Goal: Task Accomplishment & Management: Use online tool/utility

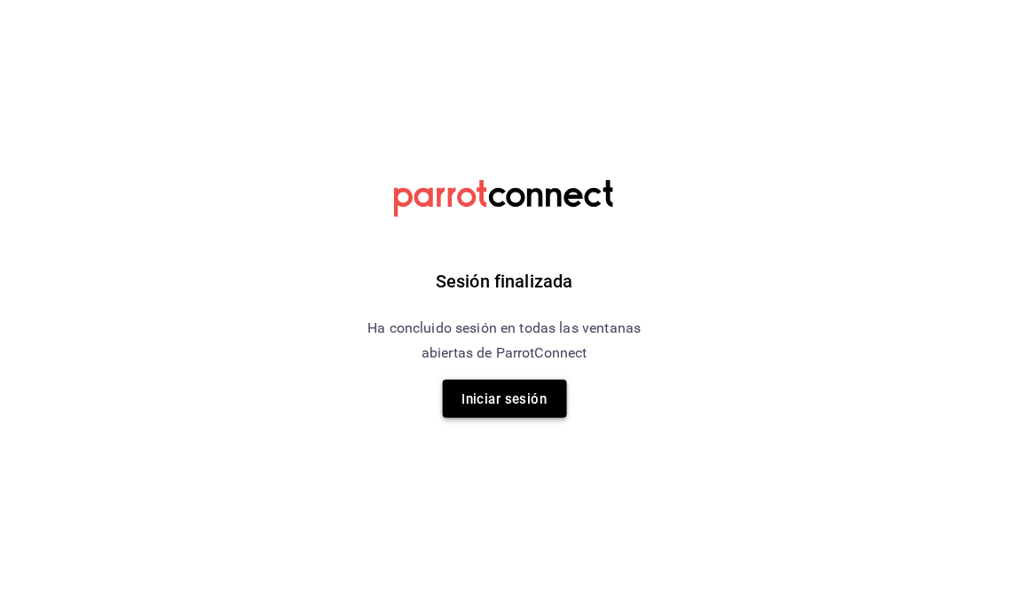
click at [521, 404] on font "Iniciar sesión" at bounding box center [504, 399] width 85 height 16
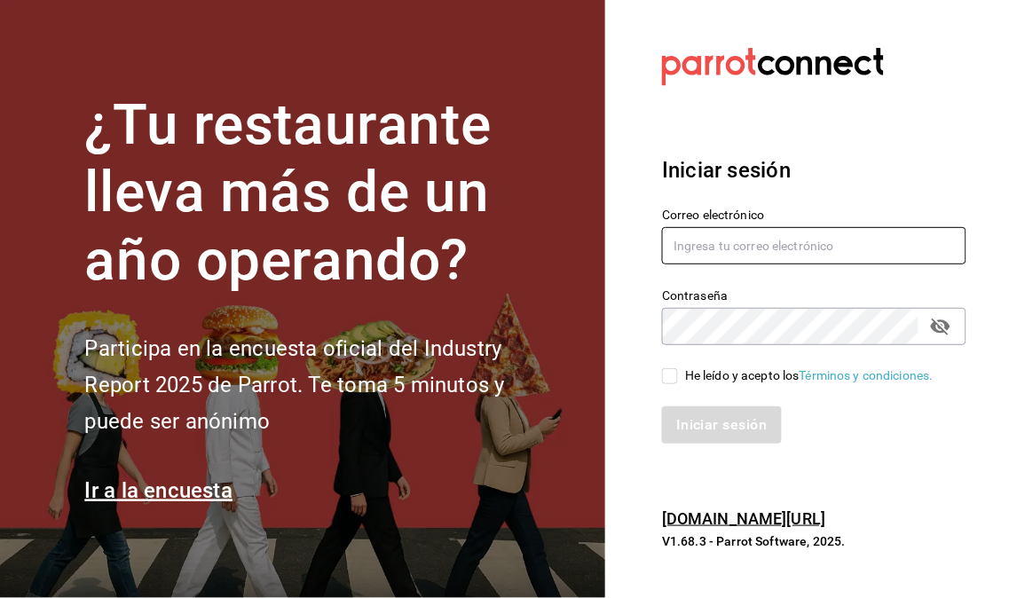
type input "[EMAIL_ADDRESS][DOMAIN_NAME]"
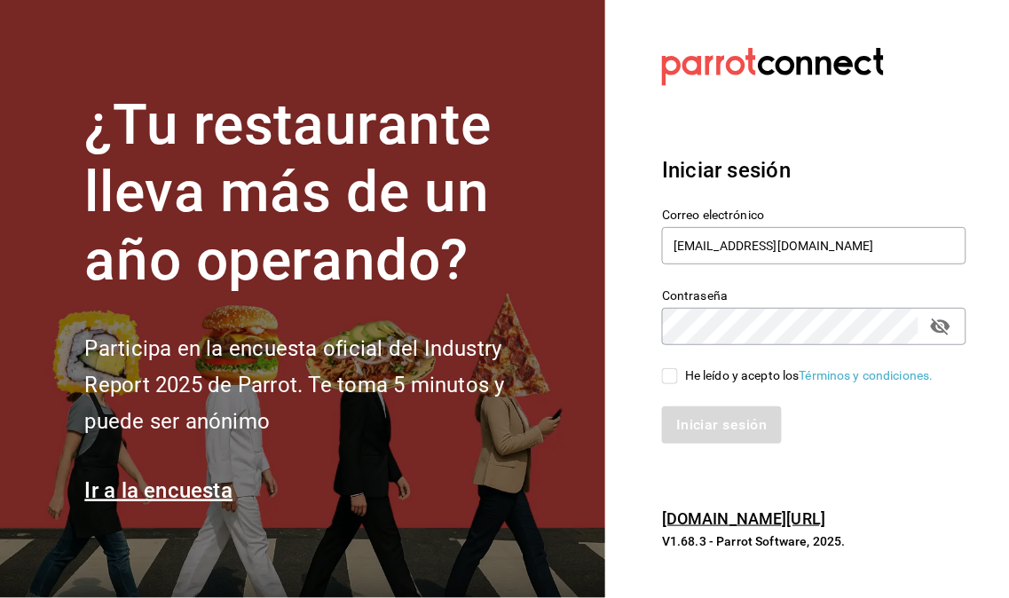
click at [671, 379] on input "He leído y acepto los Términos y condiciones." at bounding box center [670, 376] width 16 height 16
checkbox input "true"
click at [695, 424] on font "Iniciar sesión" at bounding box center [722, 425] width 90 height 17
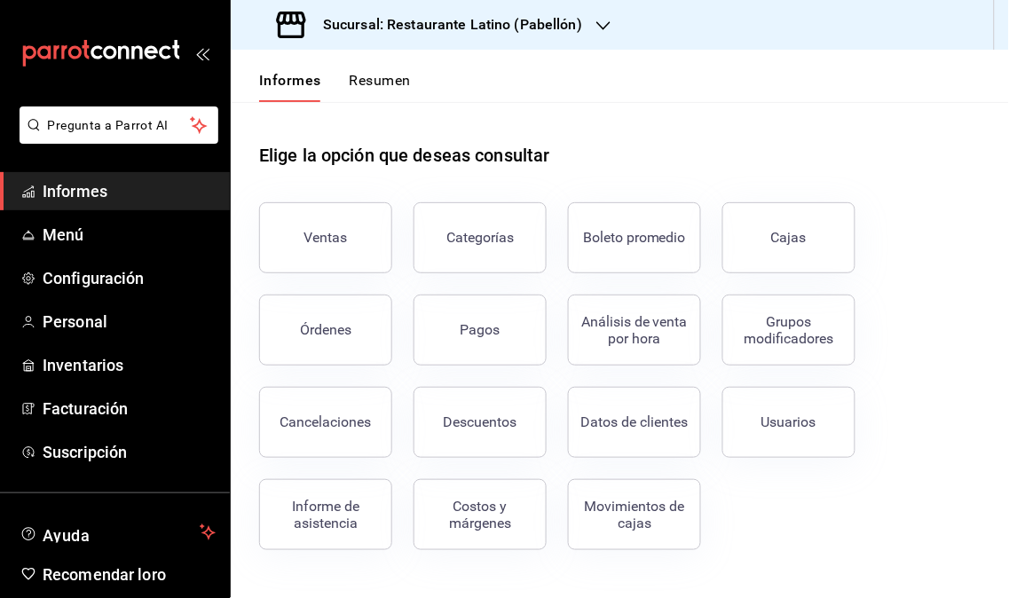
click at [607, 19] on icon "button" at bounding box center [603, 26] width 14 height 14
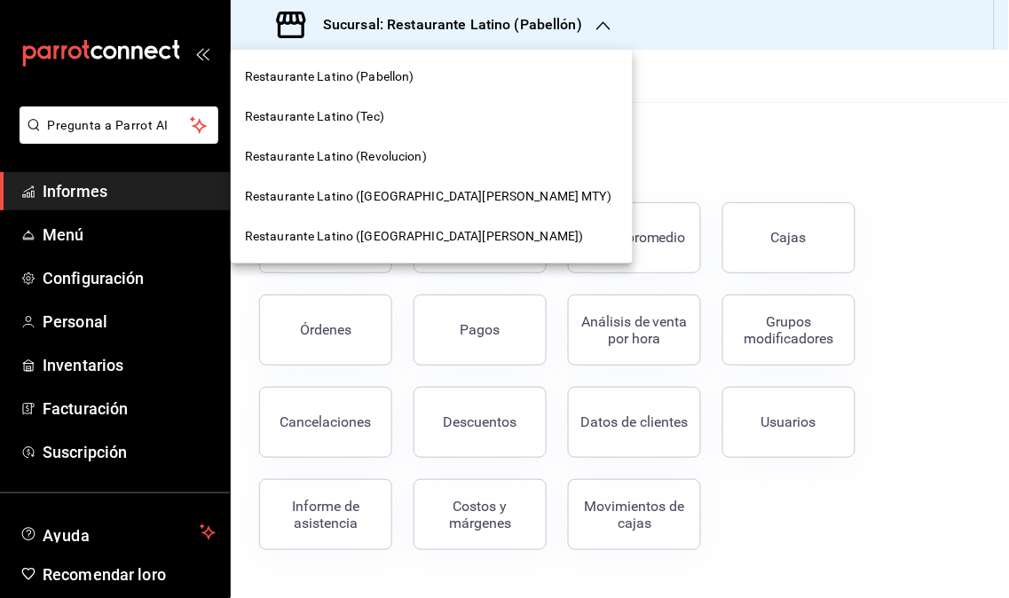
click at [388, 161] on span "Restaurante Latino (Revolucion)" at bounding box center [336, 156] width 182 height 19
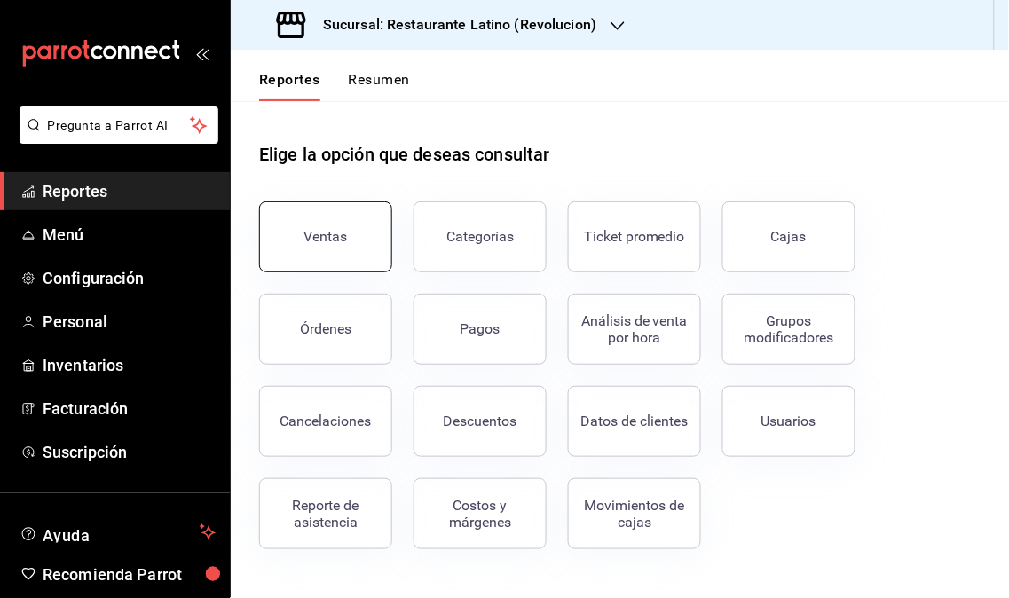
click at [346, 257] on button "Ventas" at bounding box center [325, 236] width 133 height 71
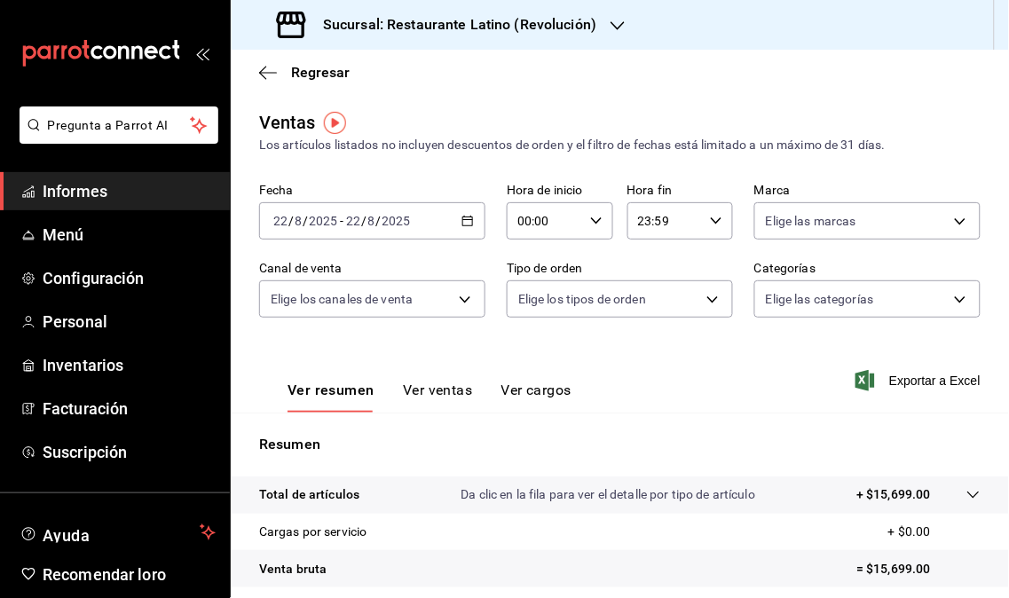
click at [598, 43] on div "Sucursal: Restaurante Latino (Revolución)" at bounding box center [438, 25] width 387 height 50
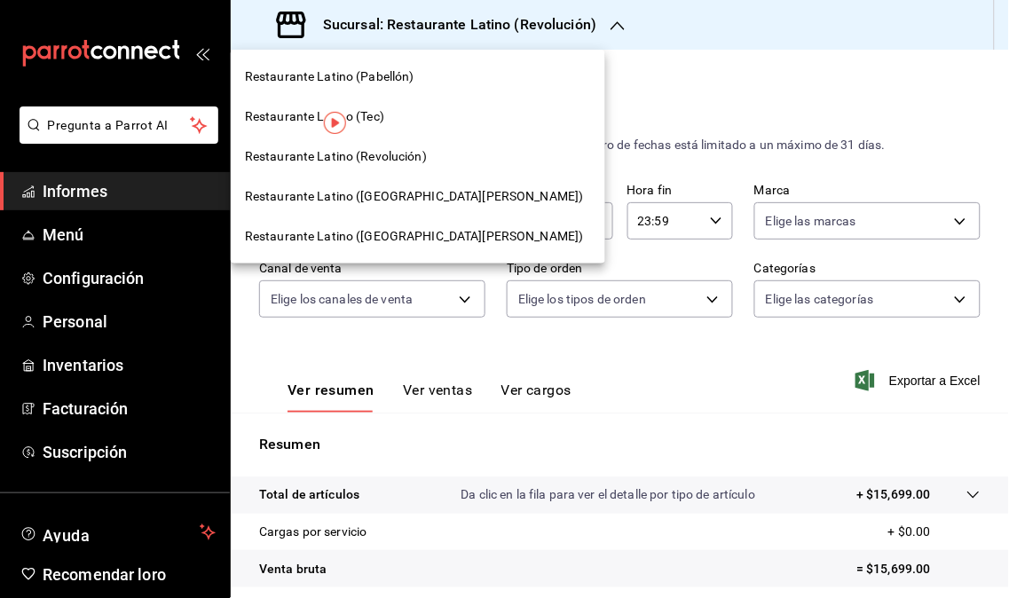
click at [348, 208] on div "Restaurante Latino (San Jerónimo MTY)" at bounding box center [418, 197] width 374 height 40
